Goal: Navigation & Orientation: Understand site structure

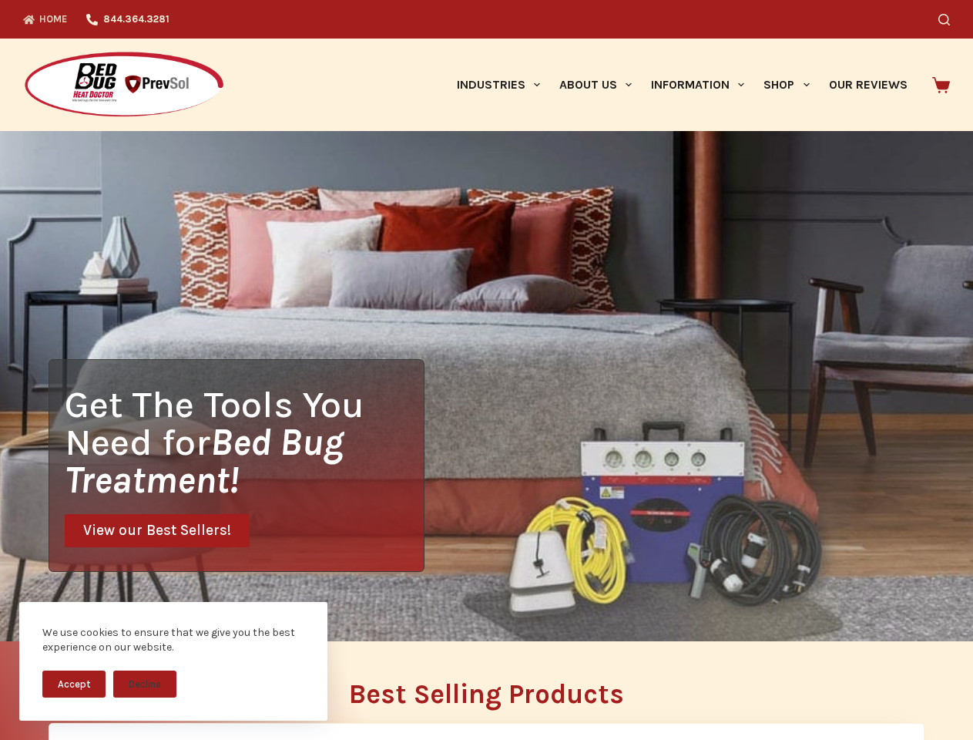
click at [486, 370] on div "Get The Tools You Need for Bed Bug Treatment! View our Best Sellers!" at bounding box center [486, 386] width 973 height 510
click at [74, 684] on button "Accept" at bounding box center [73, 683] width 63 height 27
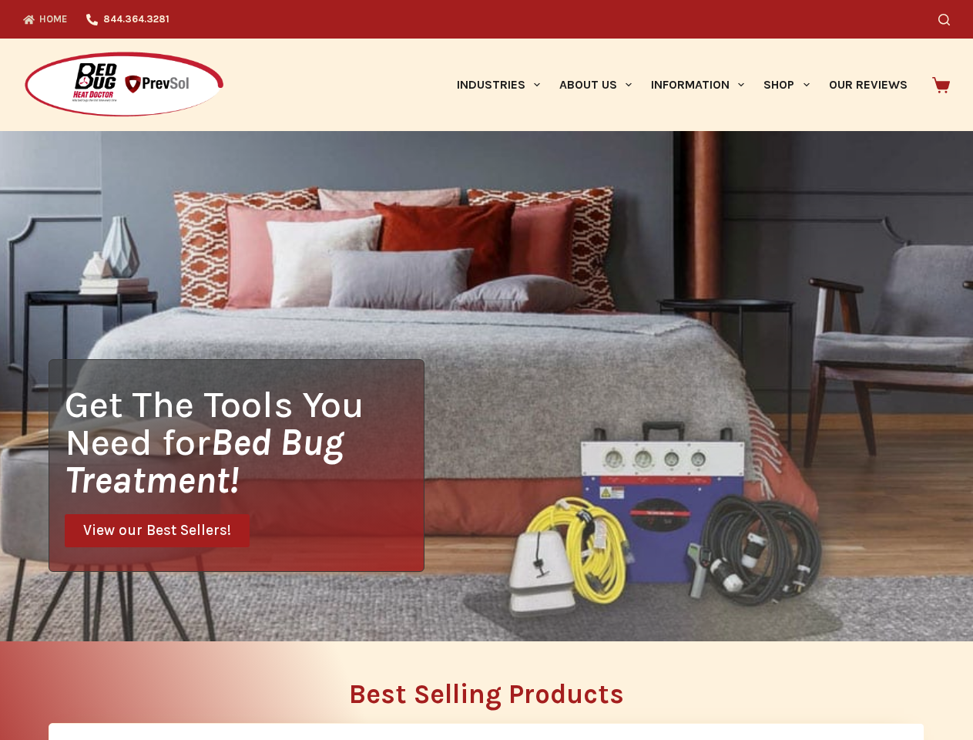
click at [145, 684] on h2 "Best Selling Products" at bounding box center [487, 693] width 876 height 27
click at [950, 19] on icon "Search" at bounding box center [945, 20] width 12 height 12
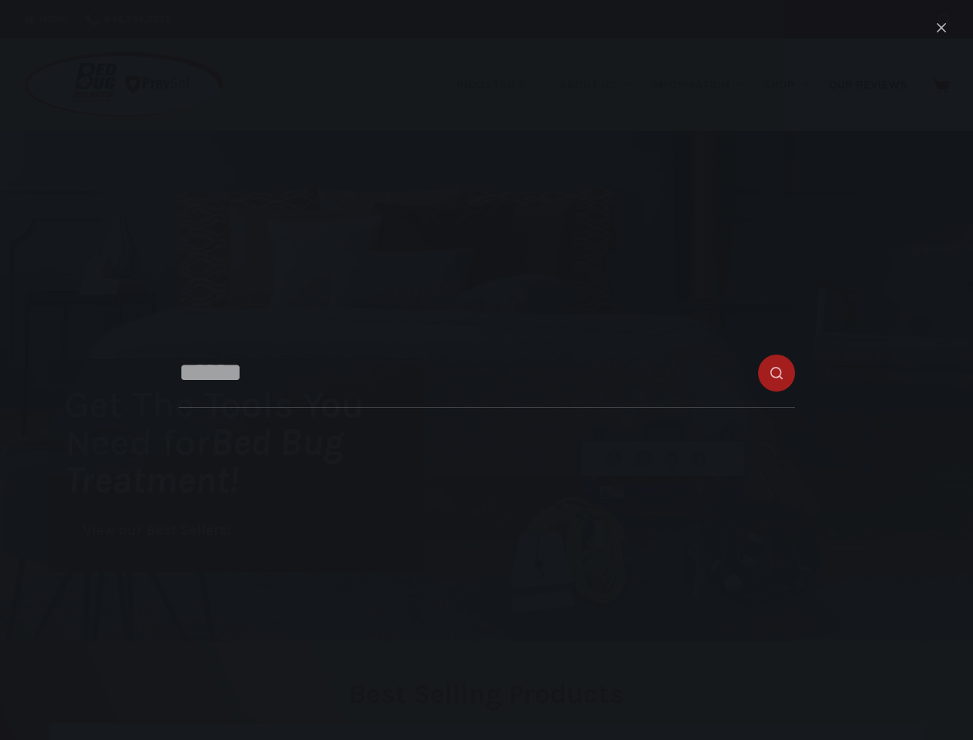
click at [504, 85] on link "Industries" at bounding box center [498, 85] width 102 height 92
click at [602, 85] on link "About Us" at bounding box center [595, 85] width 92 height 92
click at [704, 85] on link "Information" at bounding box center [698, 85] width 113 height 92
click at [793, 85] on link "Shop" at bounding box center [786, 85] width 65 height 92
